Goal: Information Seeking & Learning: Learn about a topic

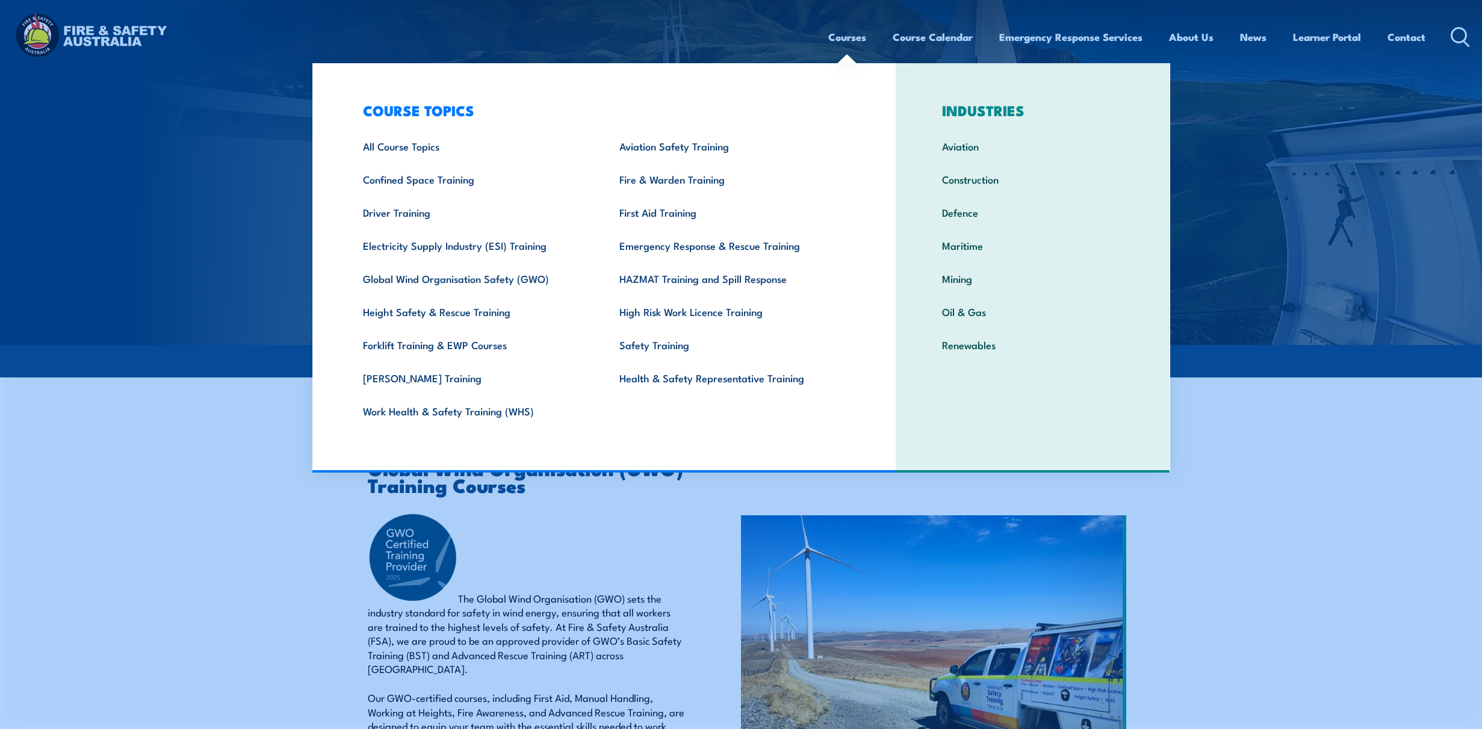
click at [256, 443] on section "Global Wind Organisation (GWO) Training Courses The Global Wind Organisation (G…" at bounding box center [741, 659] width 1482 height 461
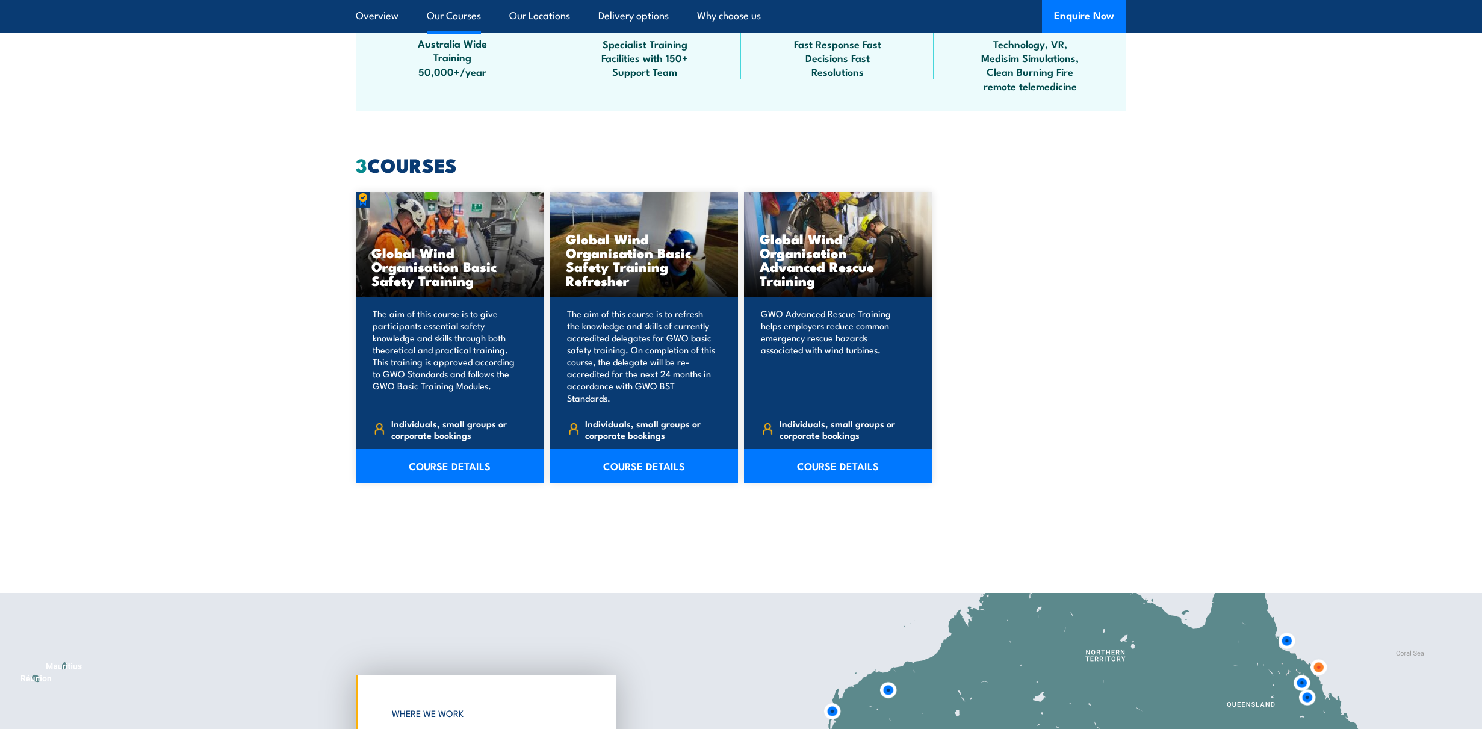
scroll to position [1007, 0]
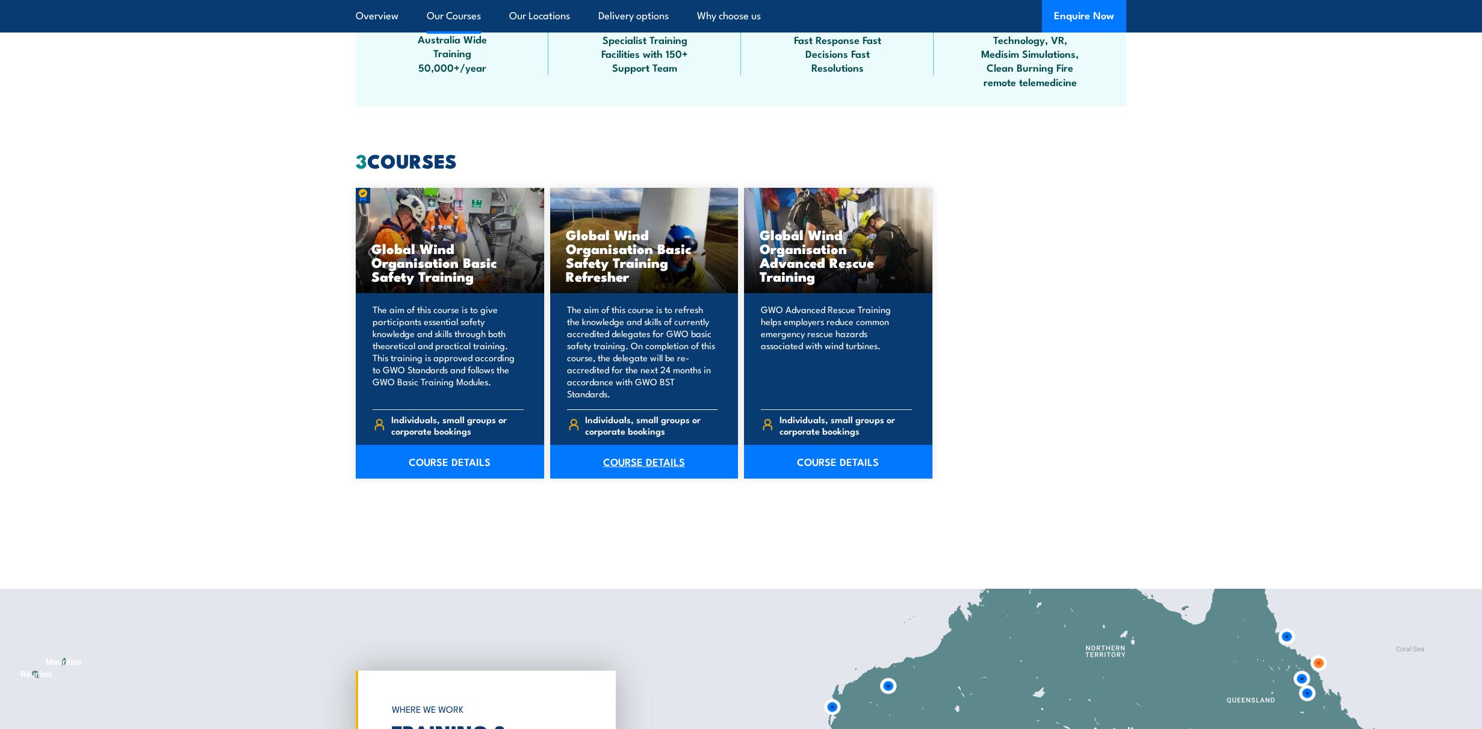
click at [645, 445] on link "COURSE DETAILS" at bounding box center [644, 462] width 188 height 34
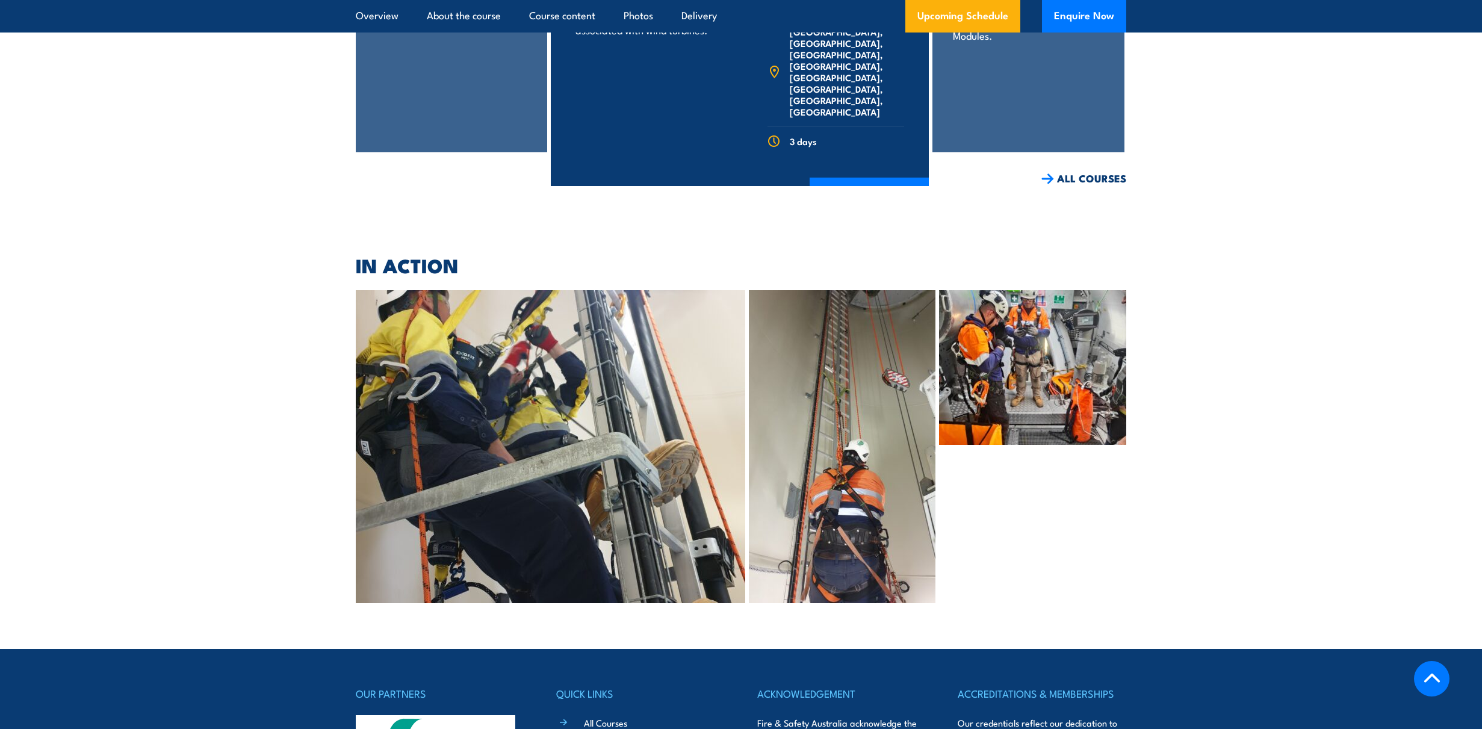
scroll to position [2718, 0]
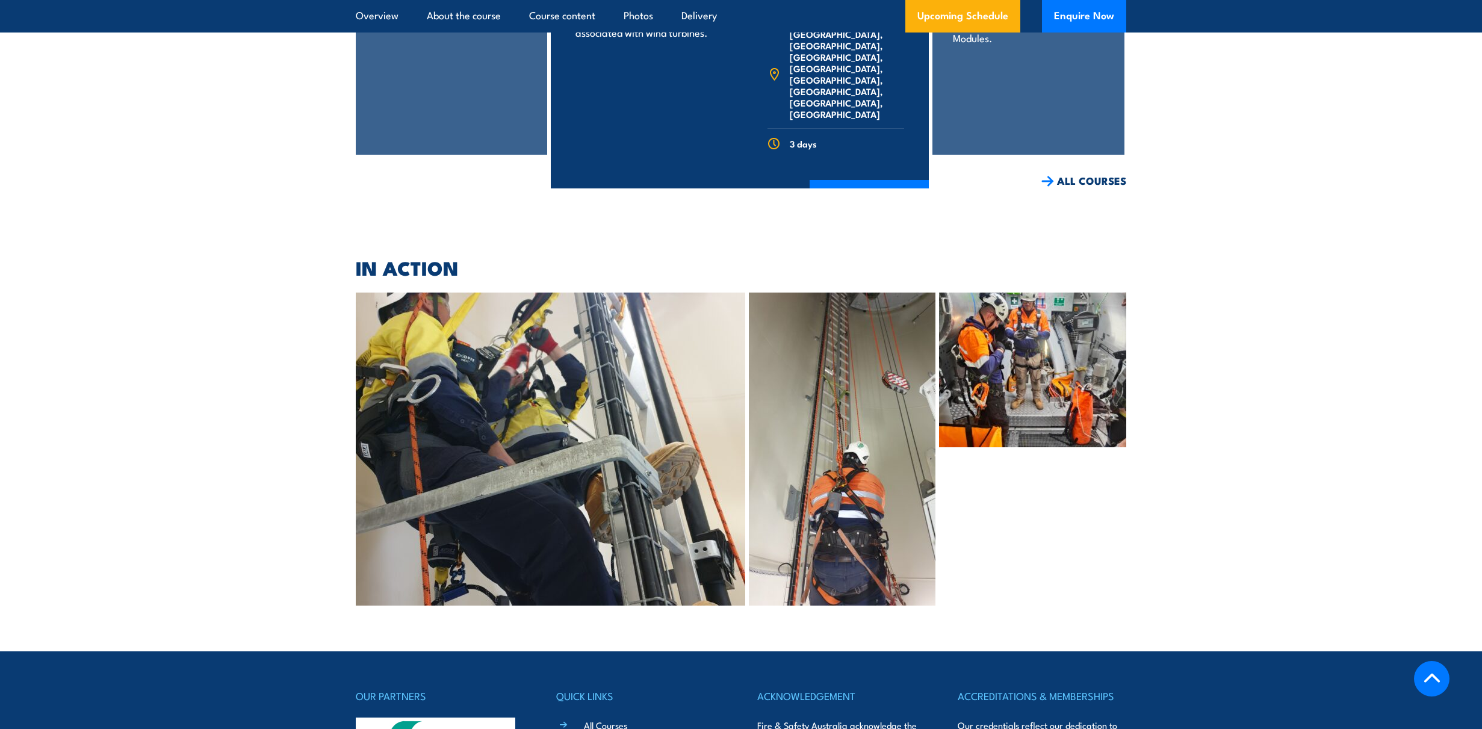
click at [912, 400] on img at bounding box center [842, 448] width 187 height 313
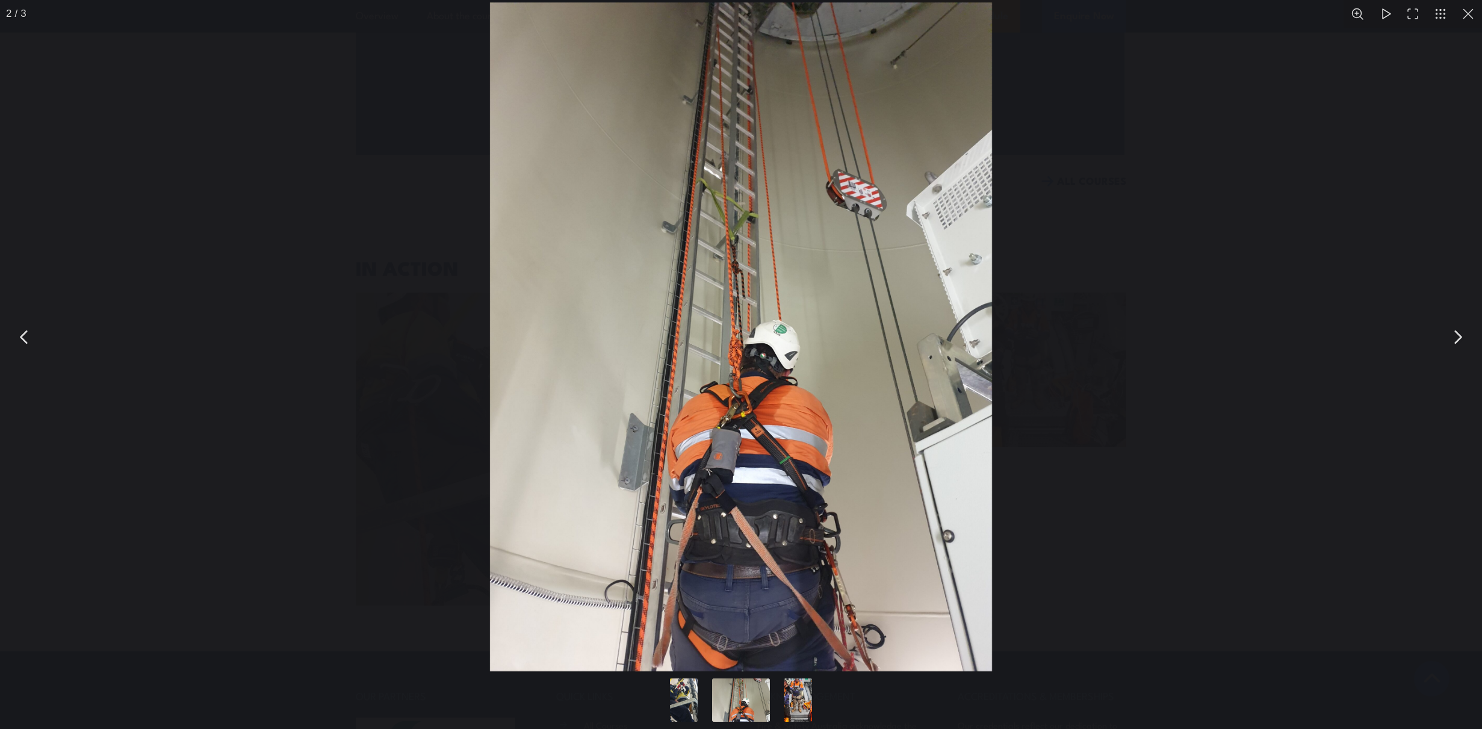
click at [1459, 336] on button "You can close this modal content with the ESC key" at bounding box center [1457, 337] width 30 height 30
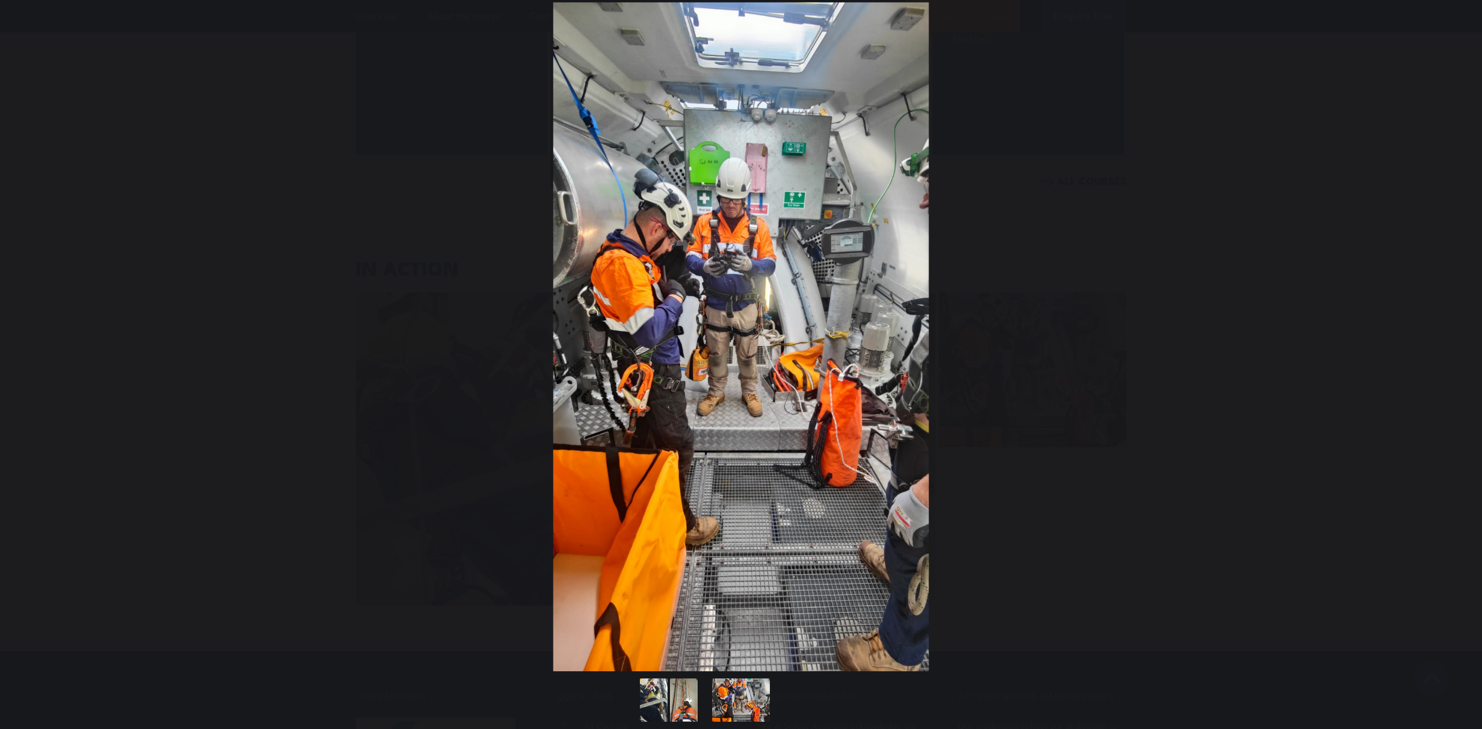
click at [1459, 336] on button "You can close this modal content with the ESC key" at bounding box center [1457, 337] width 30 height 30
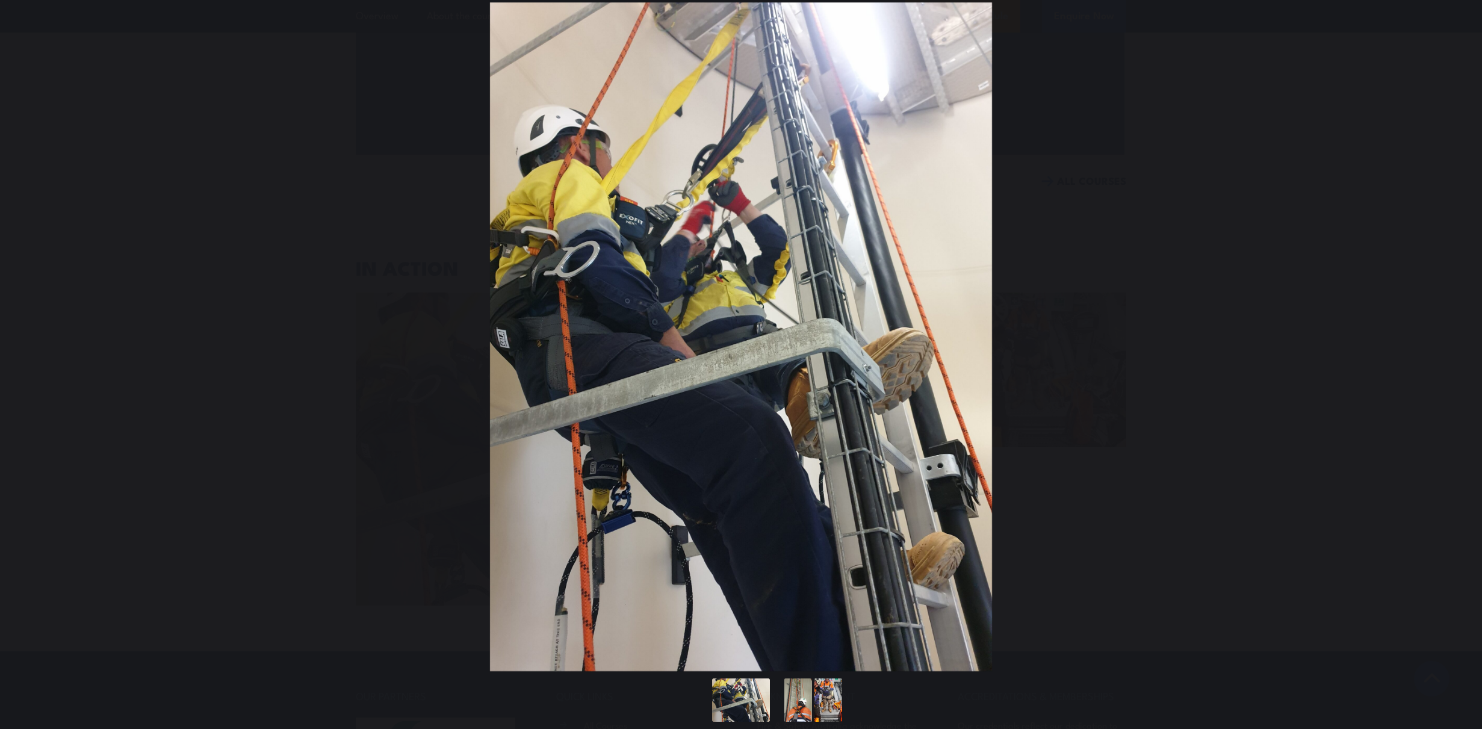
click at [1459, 336] on button "You can close this modal content with the ESC key" at bounding box center [1457, 337] width 30 height 30
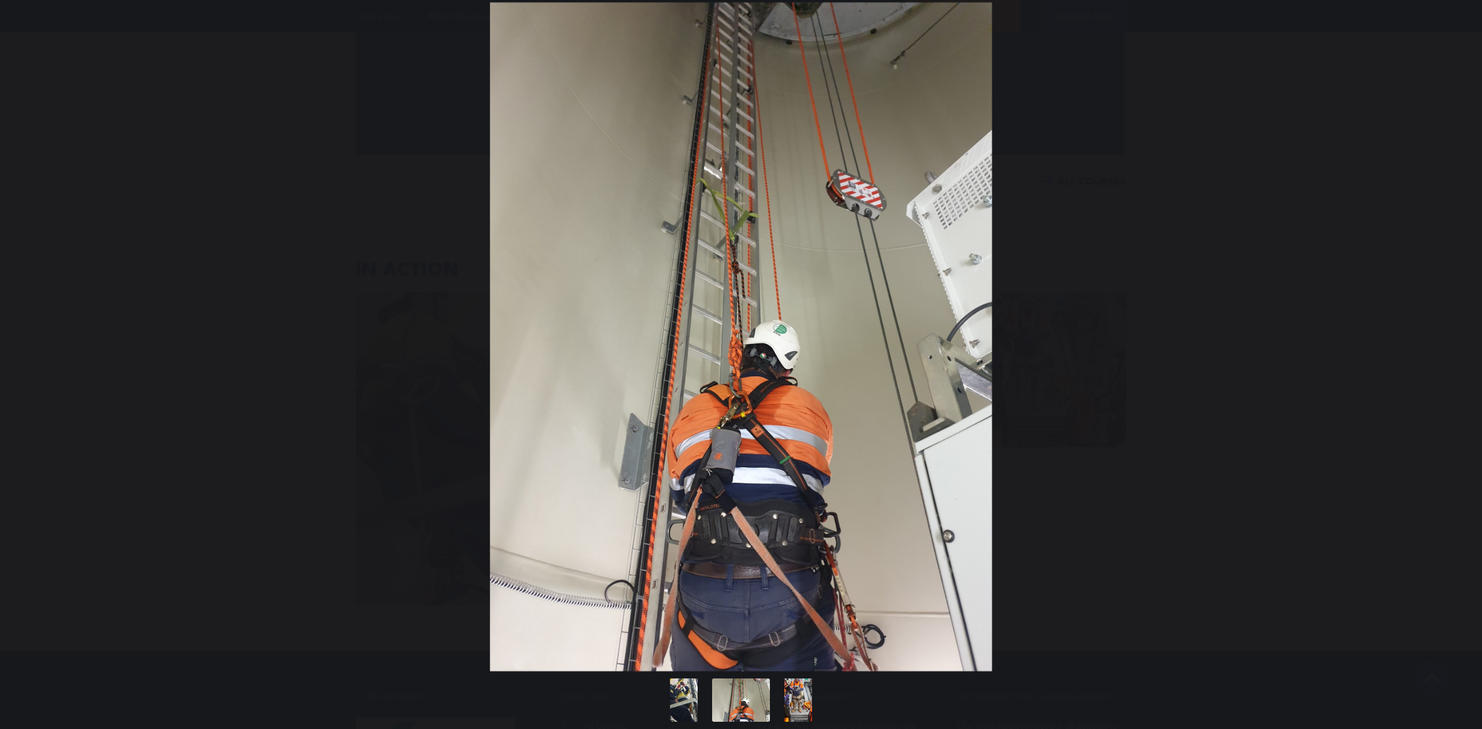
click at [1459, 336] on button "You can close this modal content with the ESC key" at bounding box center [1457, 337] width 30 height 30
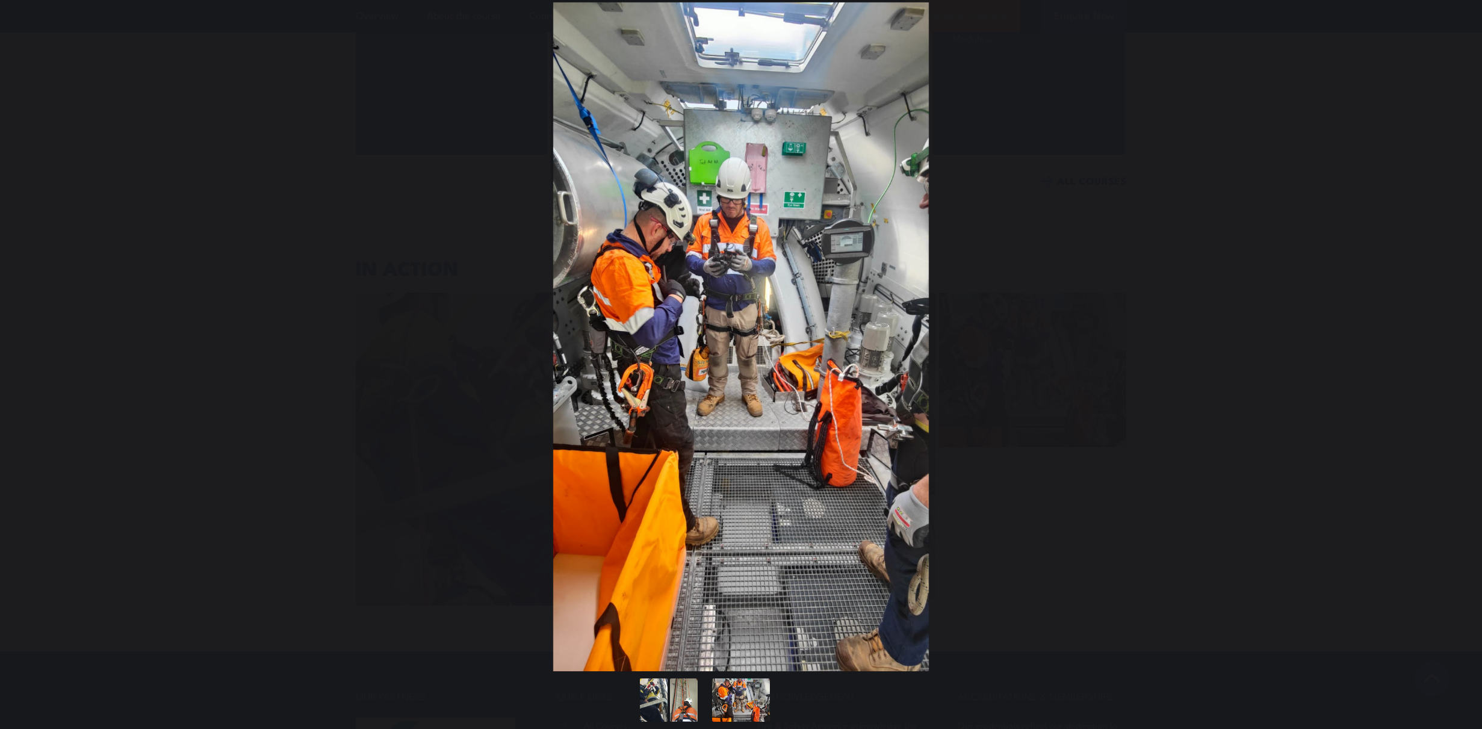
click at [1459, 336] on button "You can close this modal content with the ESC key" at bounding box center [1457, 337] width 30 height 30
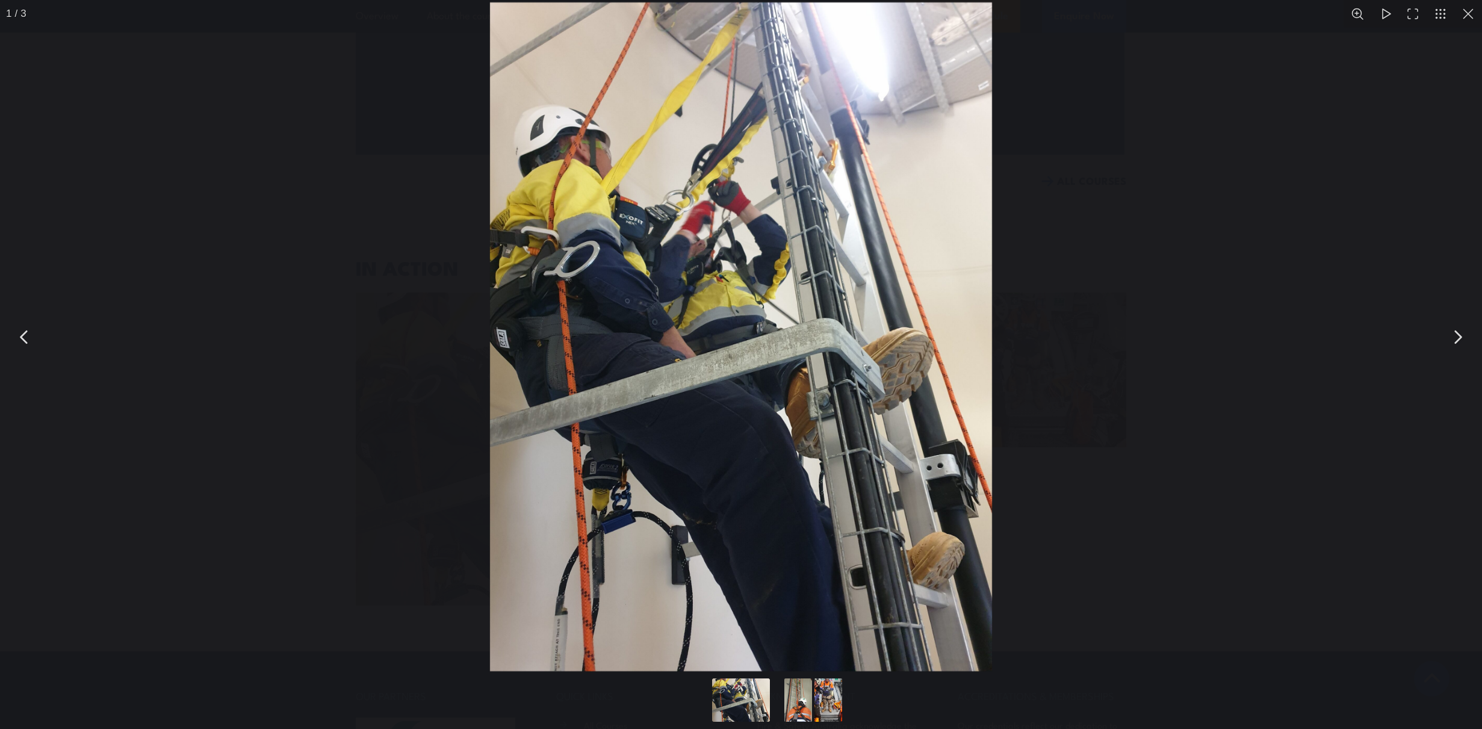
click at [1474, 7] on button "You can close this modal content with the ESC key" at bounding box center [1468, 14] width 28 height 28
